Goal: Transaction & Acquisition: Purchase product/service

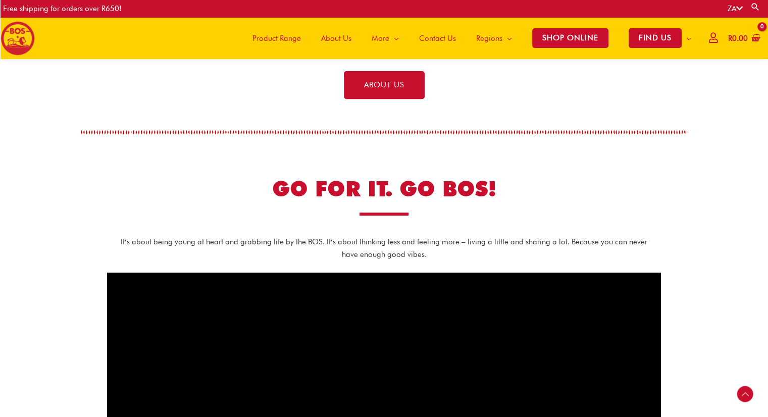
scroll to position [388, 0]
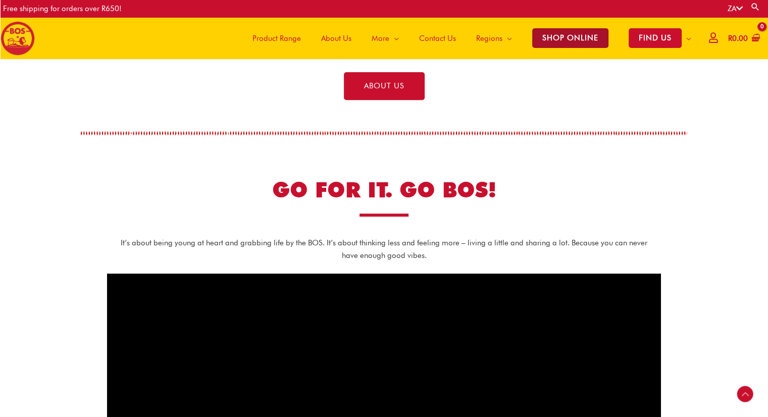
click at [562, 32] on span "SHOP ONLINE" at bounding box center [570, 38] width 76 height 20
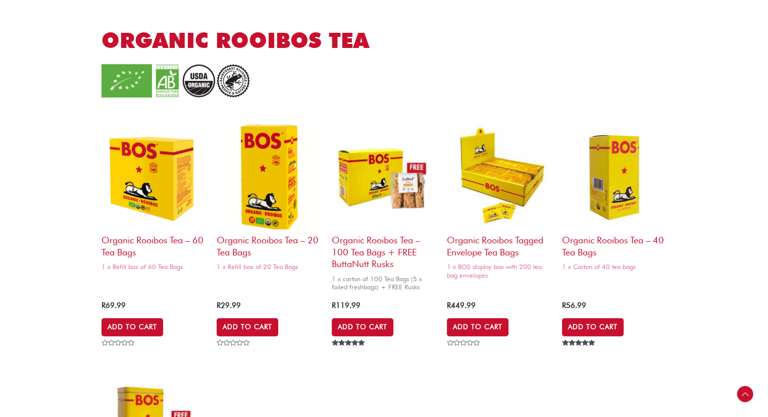
scroll to position [605, 0]
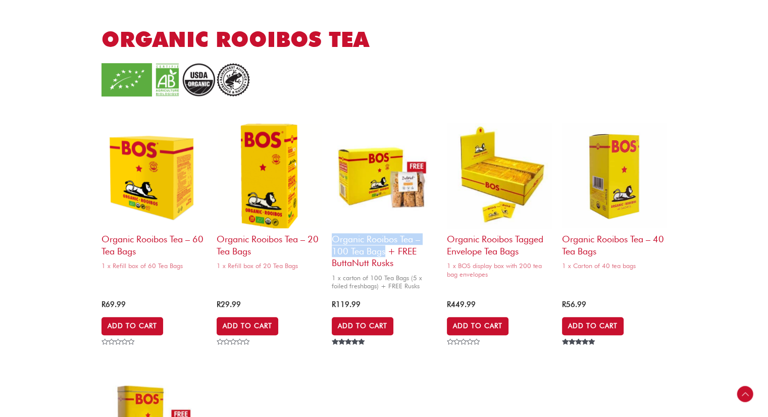
drag, startPoint x: 328, startPoint y: 239, endPoint x: 384, endPoint y: 252, distance: 57.5
click at [384, 252] on ul "Organic Rooibos Tea – 60 Tea Bags 1 x Refill box of 60 Tea Bags R 69.99 Add to …" at bounding box center [383, 352] width 565 height 458
copy h2 "Organic Rooibos Tea – 100 Tea Bags"
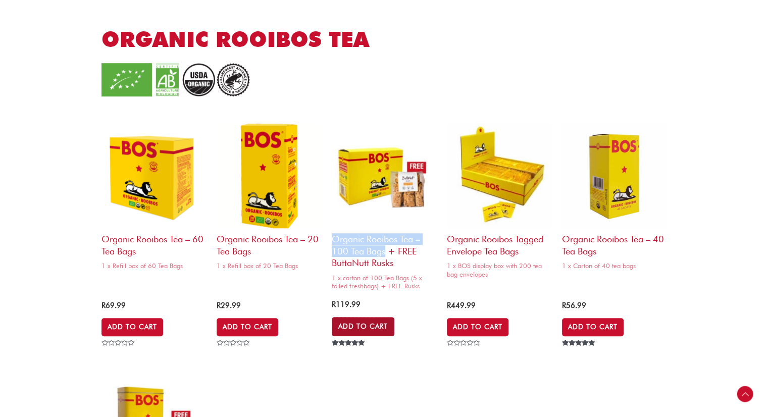
click at [377, 324] on link "Add to Cart" at bounding box center [363, 326] width 63 height 19
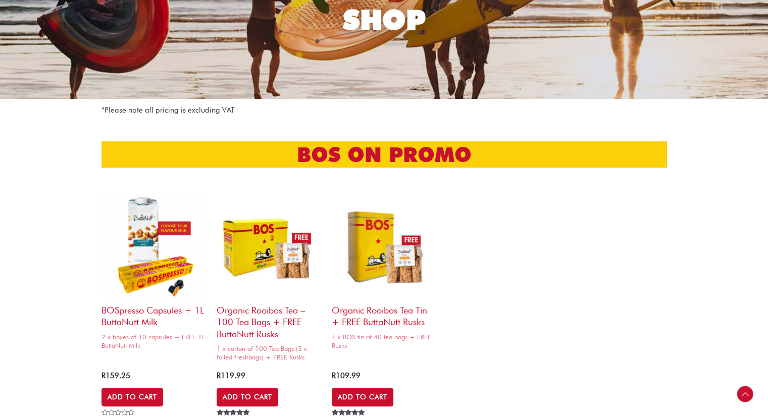
scroll to position [0, 0]
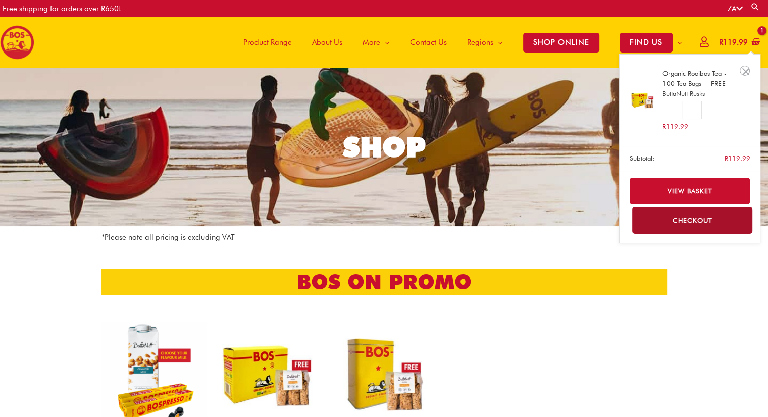
click at [726, 45] on bdi "R 119.99" at bounding box center [733, 42] width 29 height 9
click at [695, 188] on link "View basket" at bounding box center [689, 191] width 121 height 27
